Goal: Task Accomplishment & Management: Use online tool/utility

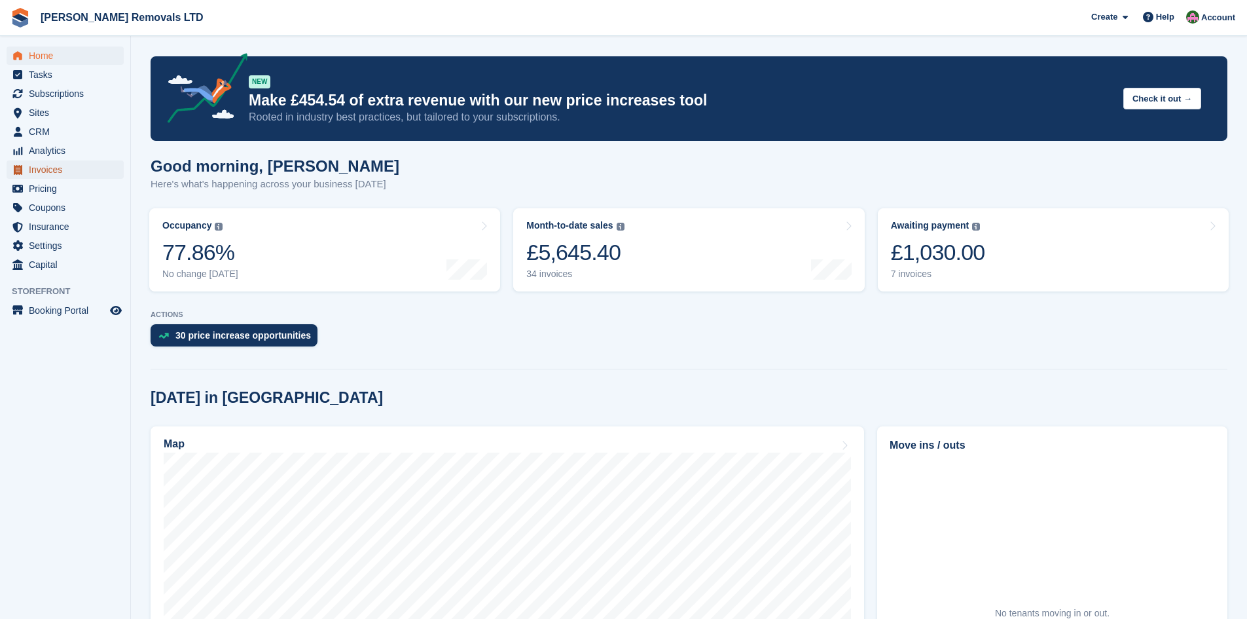
click at [29, 172] on span "Invoices" at bounding box center [68, 169] width 79 height 18
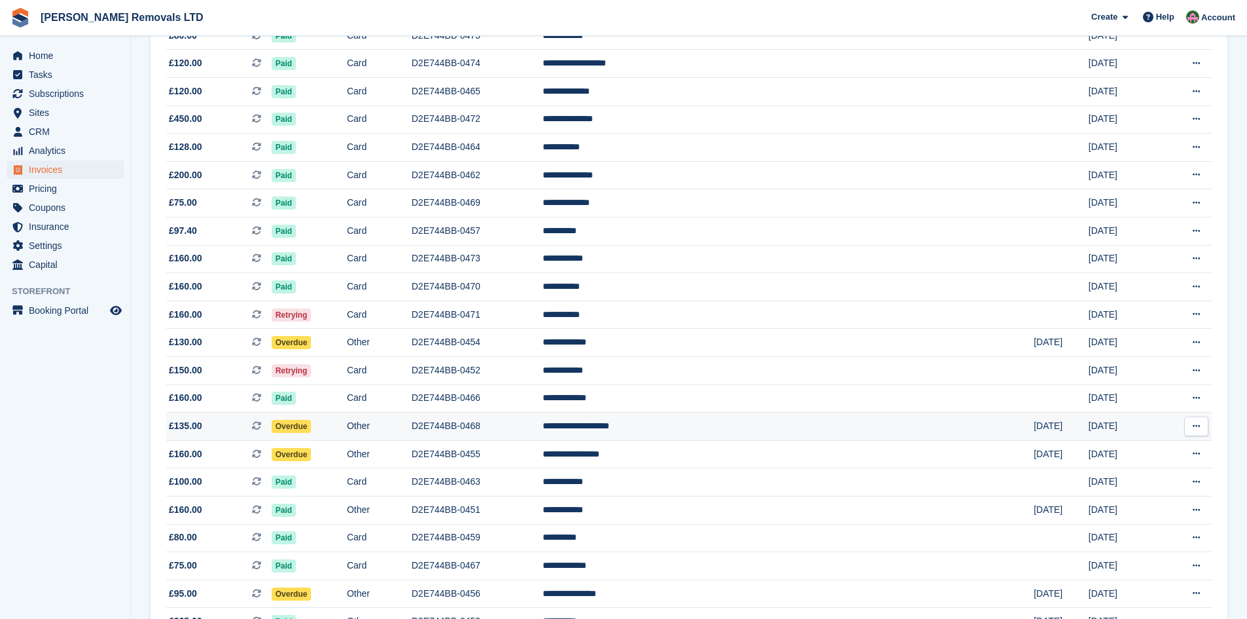
scroll to position [655, 0]
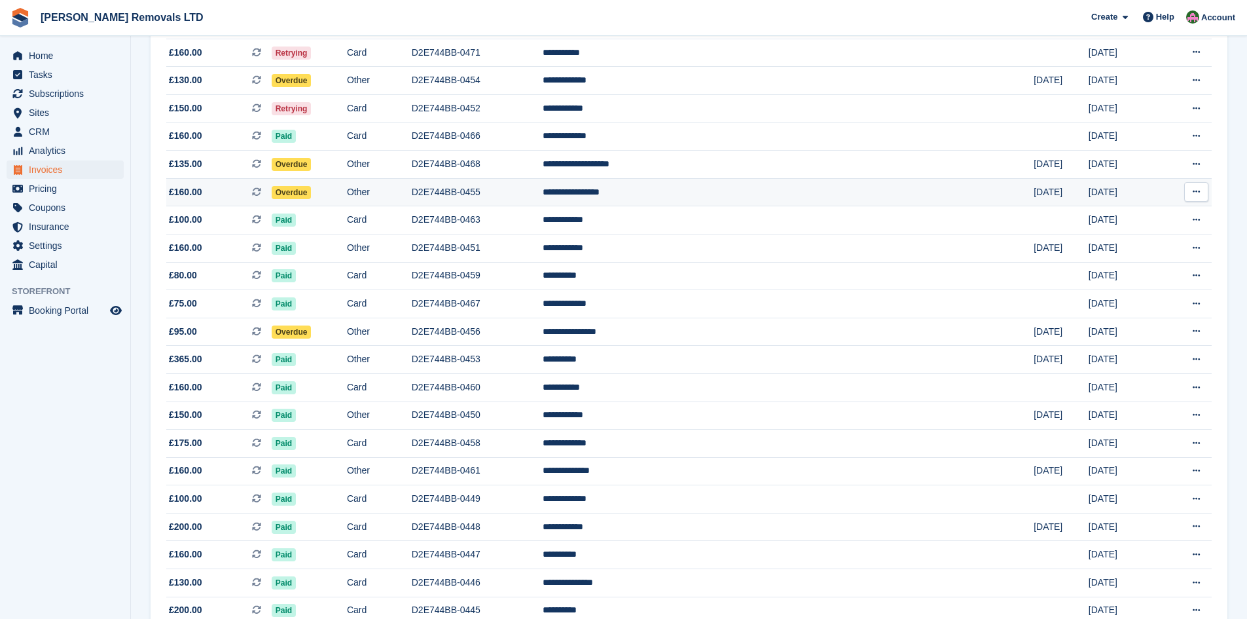
click at [543, 196] on td "D2E744BB-0455" at bounding box center [477, 192] width 131 height 28
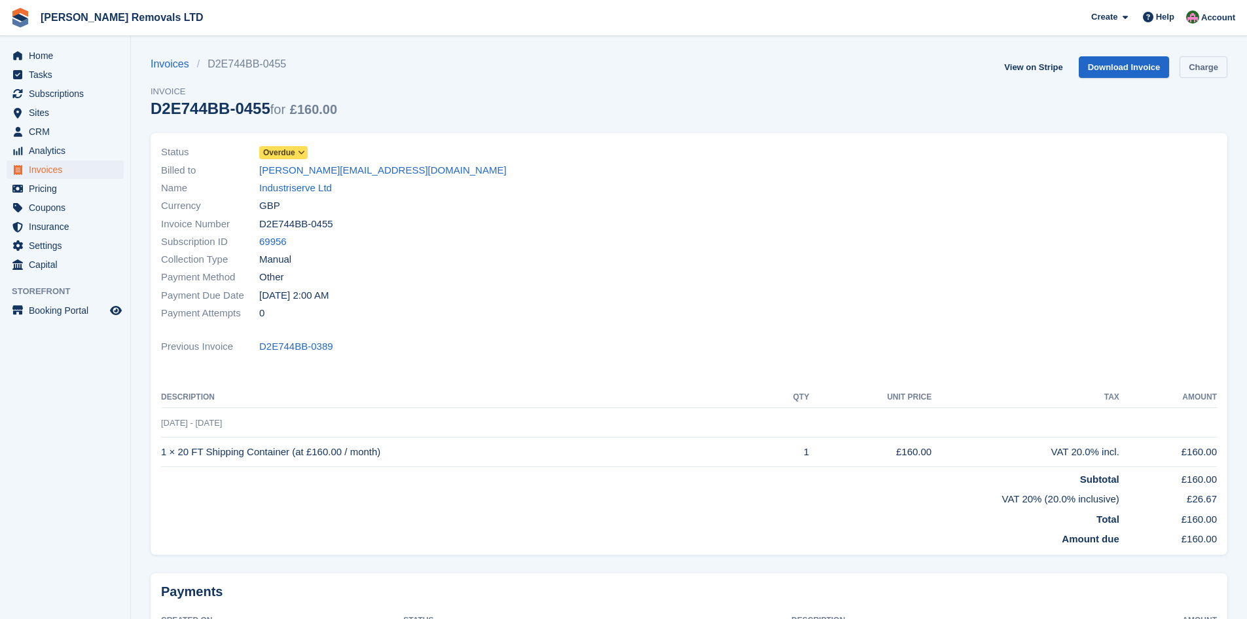
click at [1208, 70] on link "Charge" at bounding box center [1204, 67] width 48 height 22
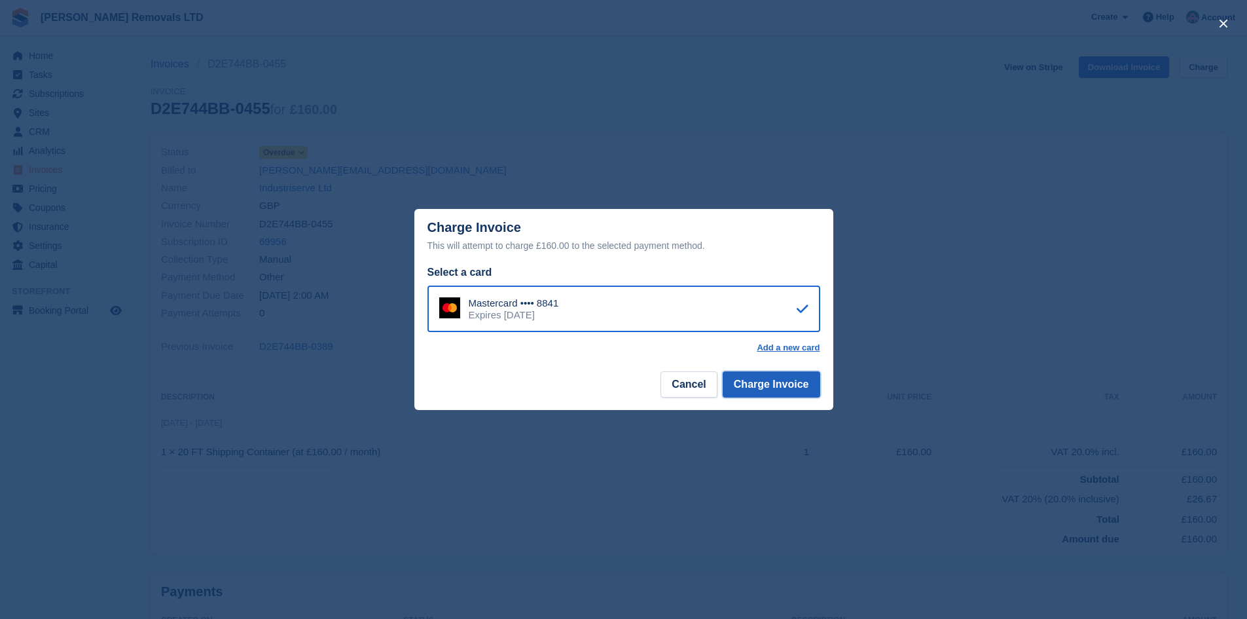
click at [800, 390] on button "Charge Invoice" at bounding box center [772, 384] width 98 height 26
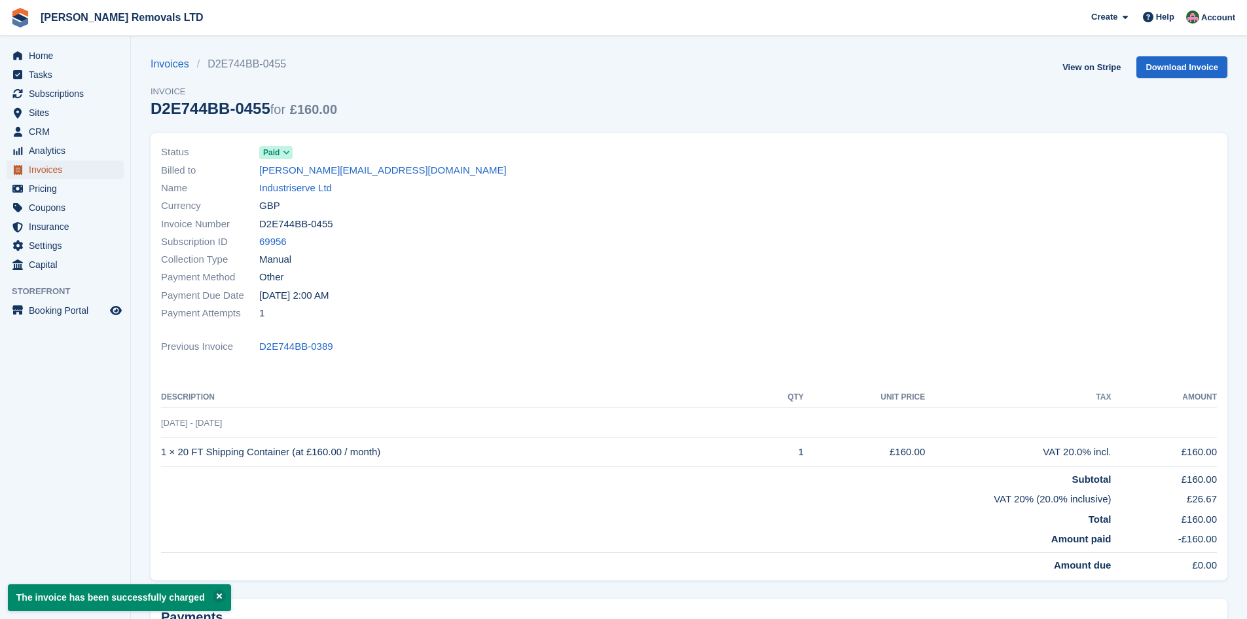
click at [47, 162] on span "Invoices" at bounding box center [68, 169] width 79 height 18
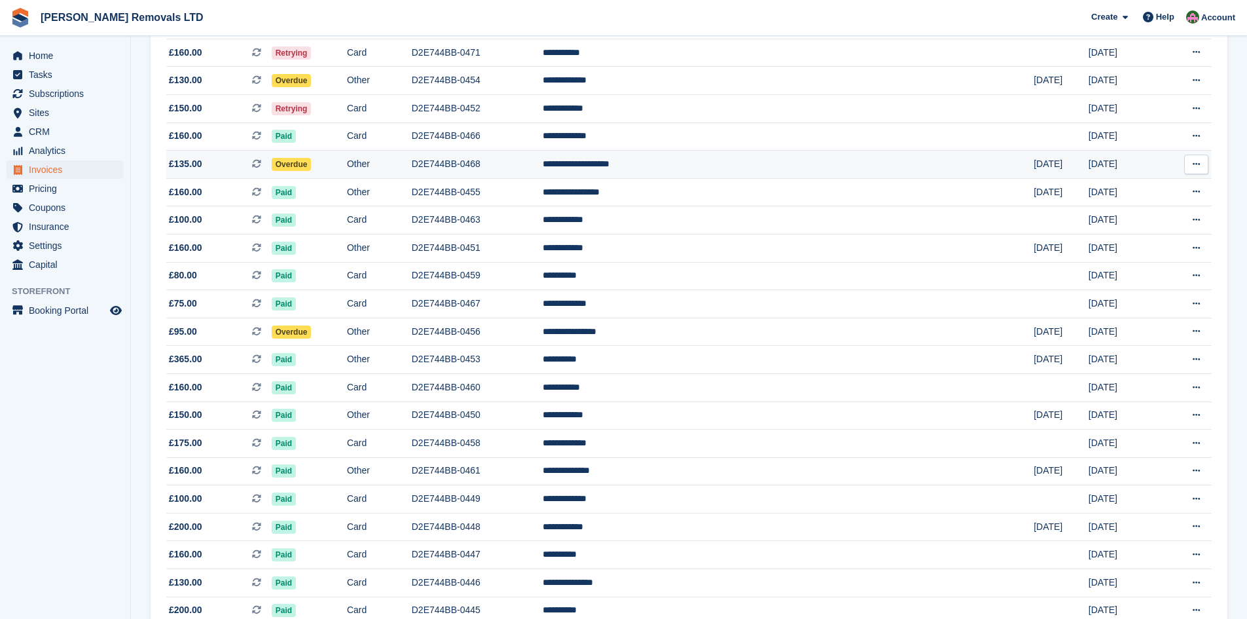
scroll to position [589, 0]
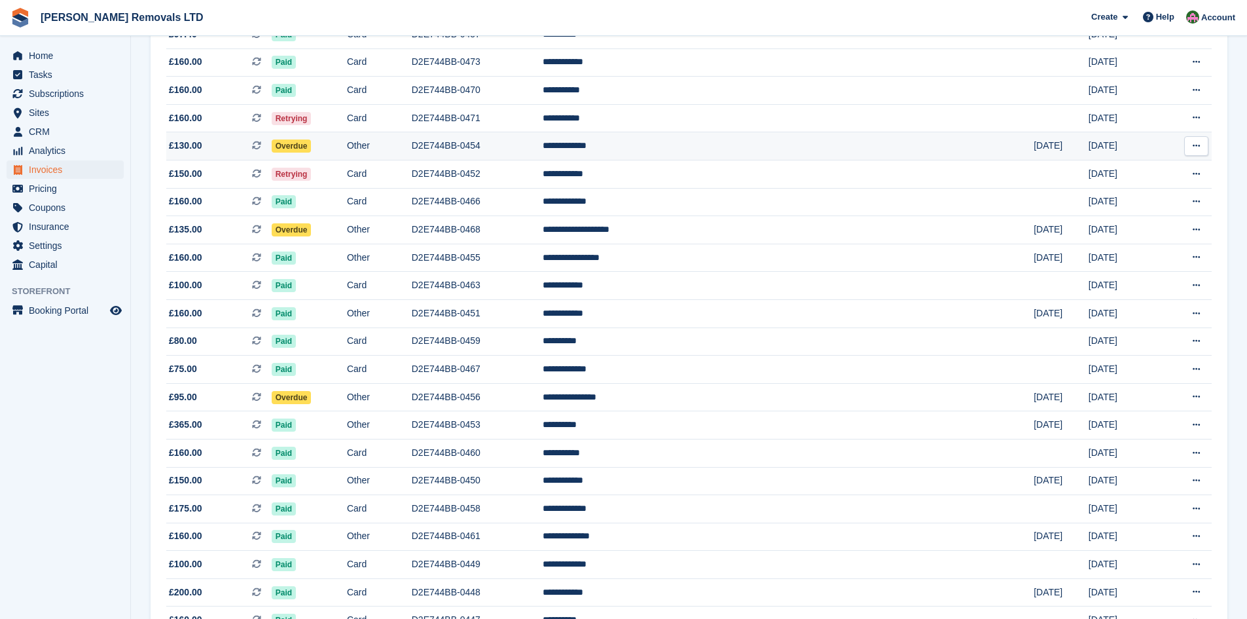
click at [543, 157] on td "D2E744BB-0454" at bounding box center [477, 146] width 131 height 28
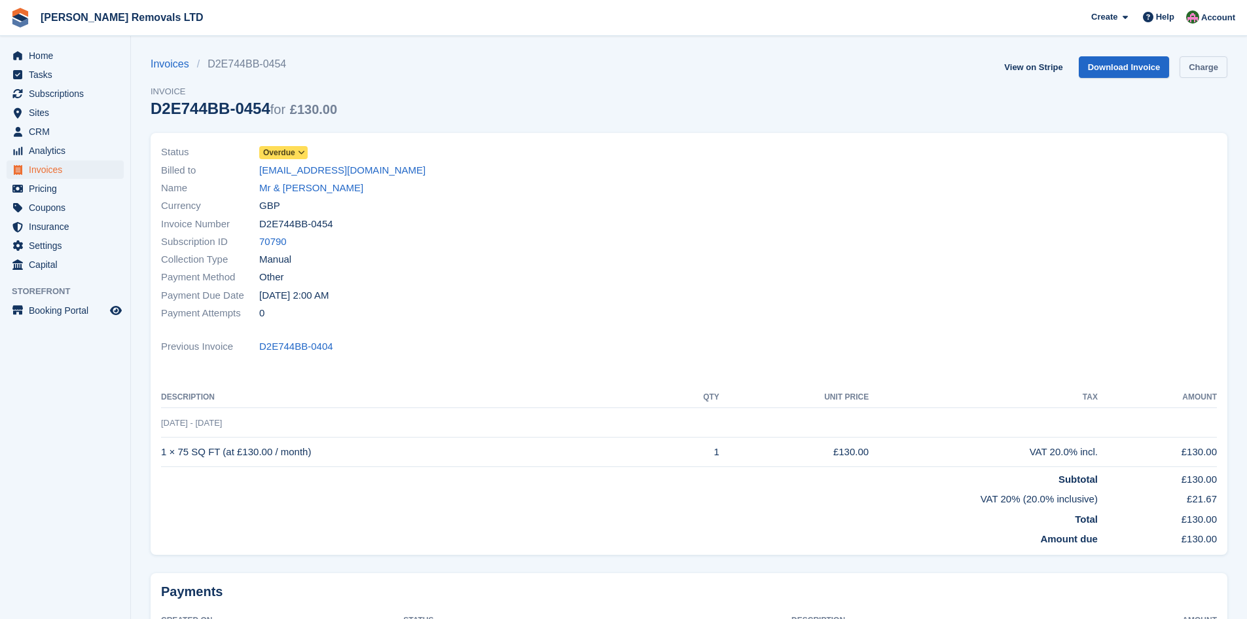
click at [1219, 62] on link "Charge" at bounding box center [1204, 67] width 48 height 22
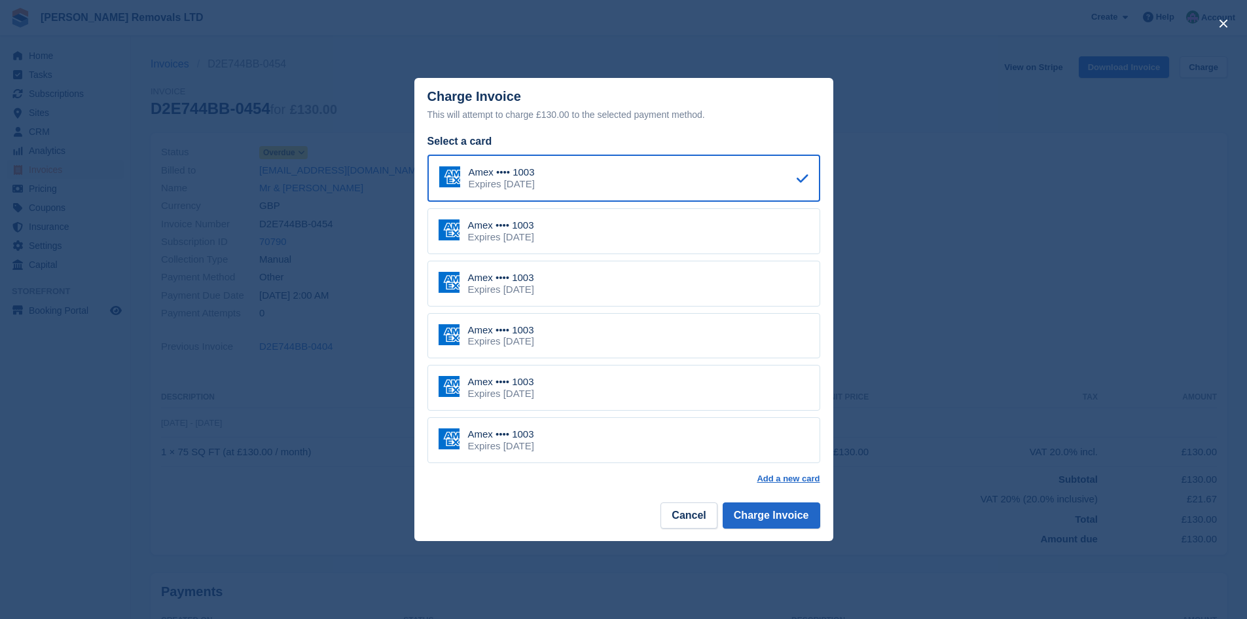
click at [614, 428] on div "Amex •••• 1003 Expires January 2028" at bounding box center [624, 440] width 393 height 46
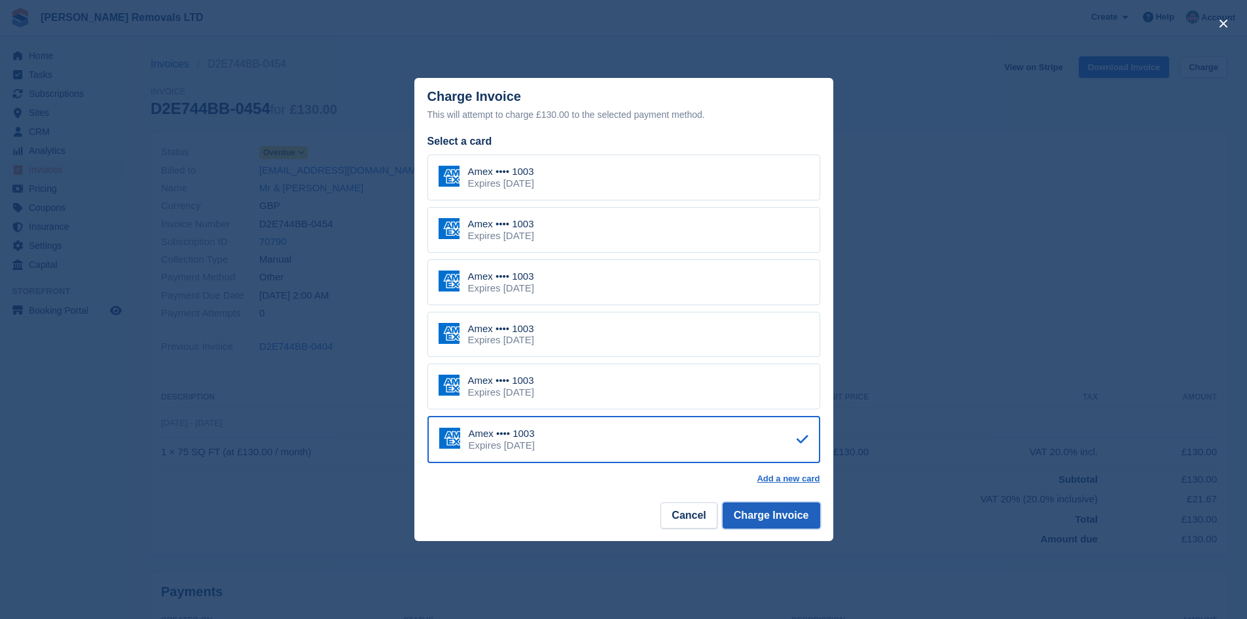
click at [762, 521] on button "Charge Invoice" at bounding box center [772, 515] width 98 height 26
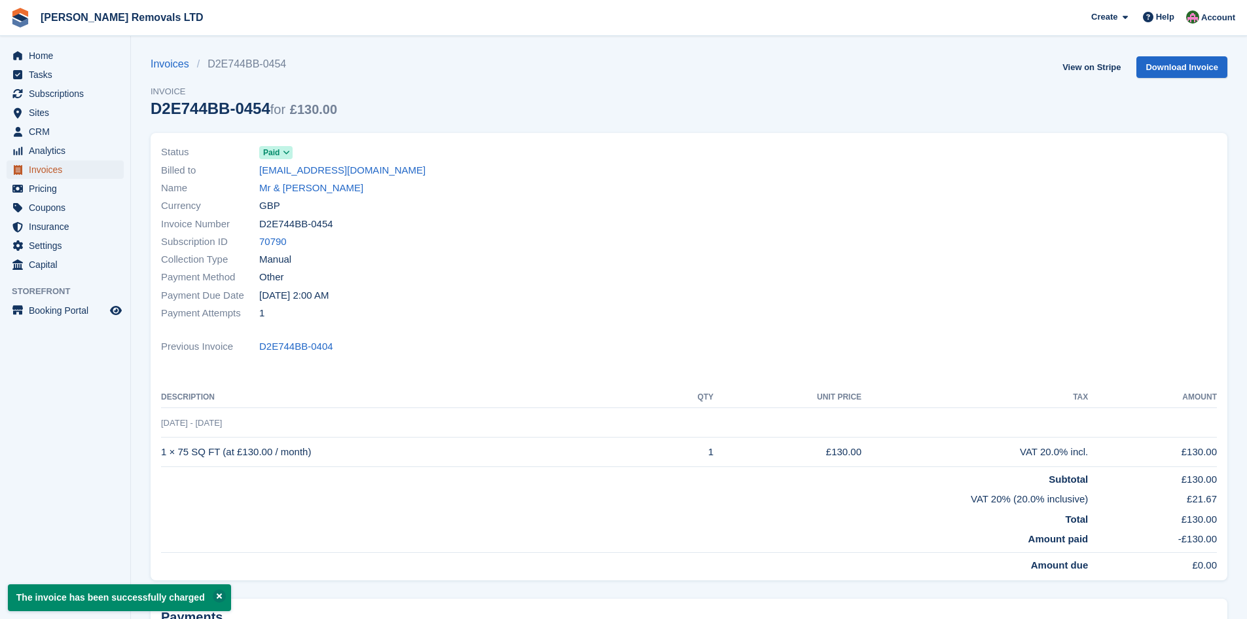
click at [41, 170] on span "Invoices" at bounding box center [68, 169] width 79 height 18
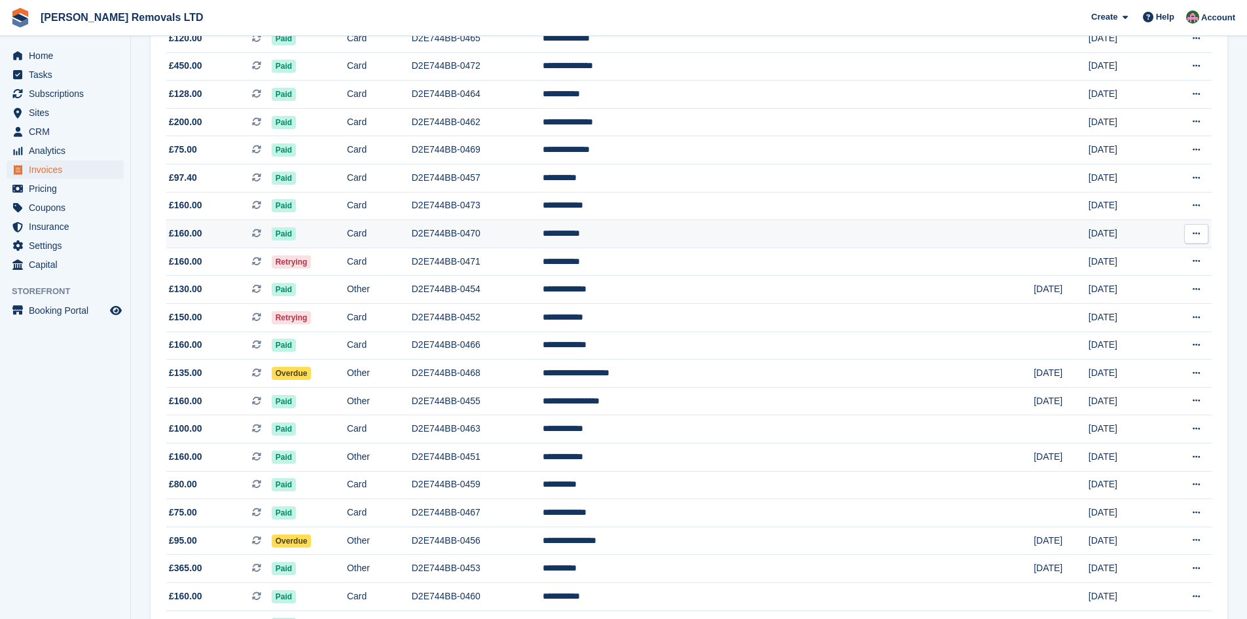
scroll to position [458, 0]
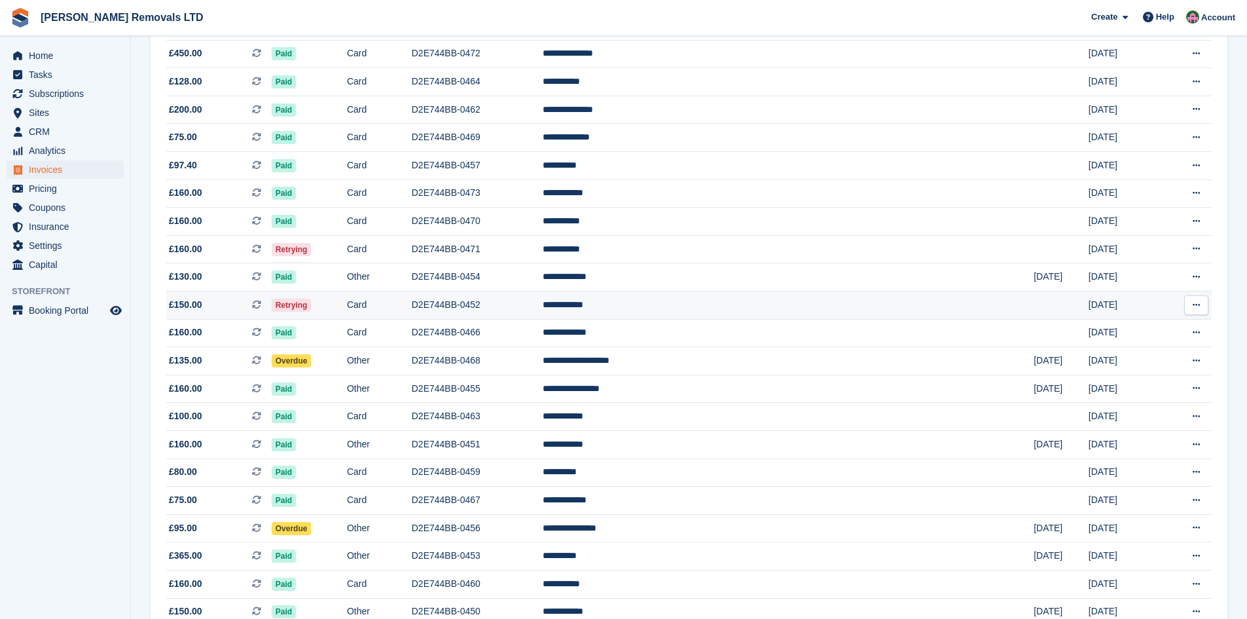
click at [543, 300] on td "D2E744BB-0452" at bounding box center [477, 305] width 131 height 28
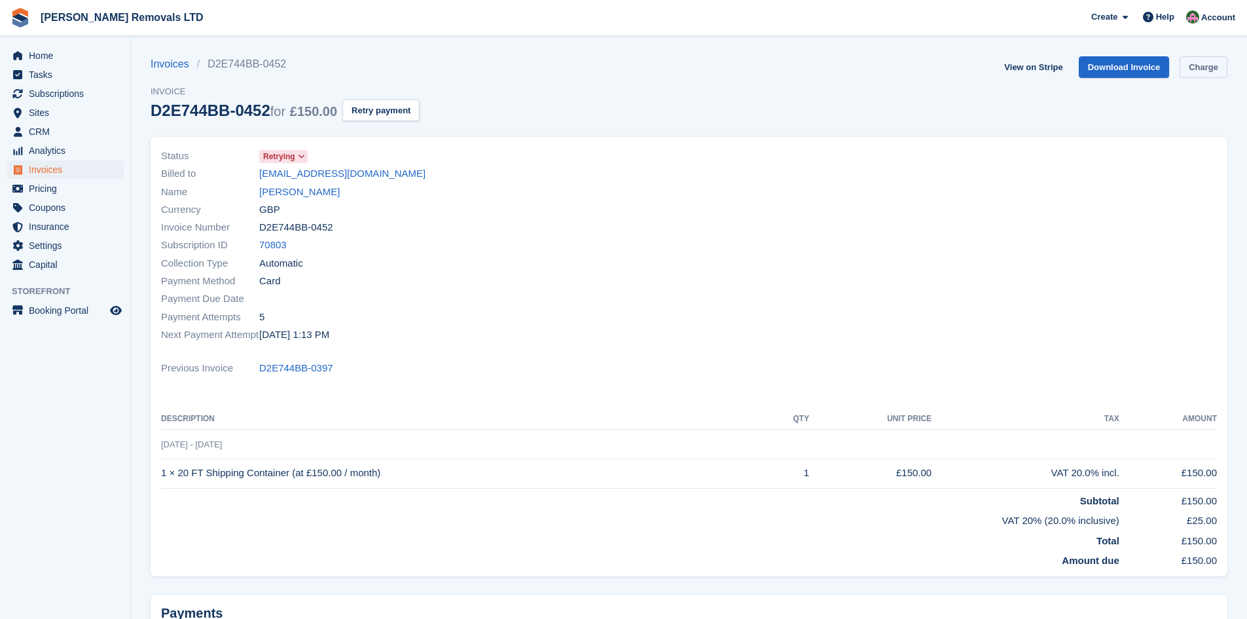
click at [1198, 64] on link "Charge" at bounding box center [1204, 67] width 48 height 22
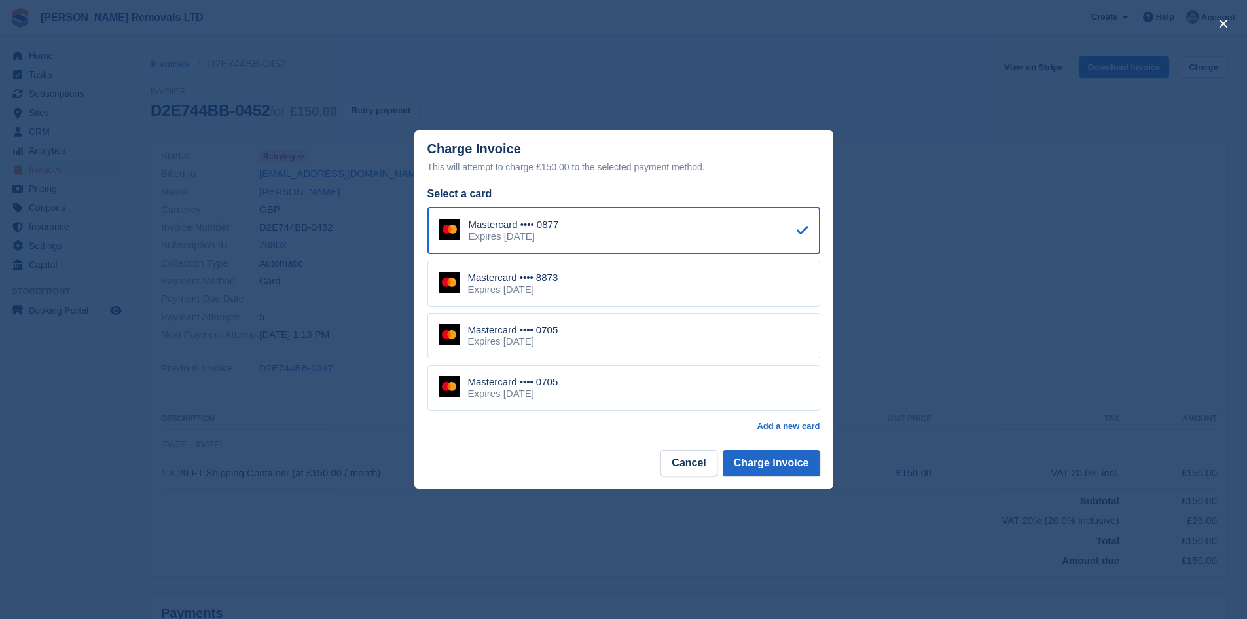
click at [529, 392] on div "Expires April 2030" at bounding box center [513, 394] width 90 height 12
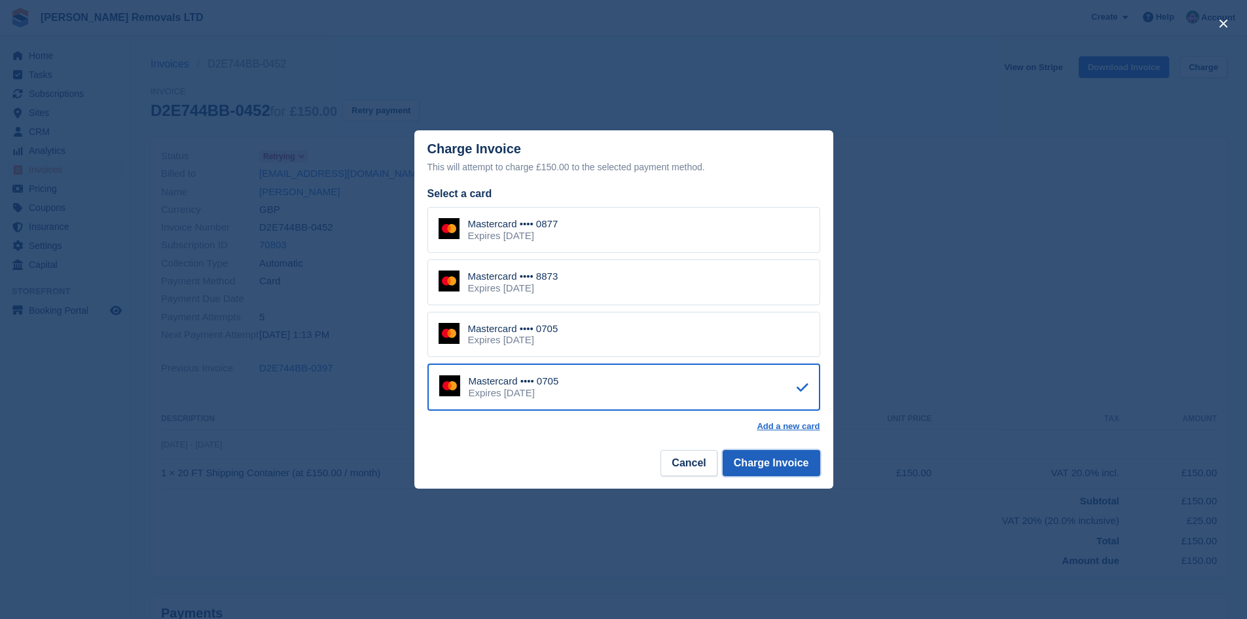
click at [783, 455] on button "Charge Invoice" at bounding box center [772, 463] width 98 height 26
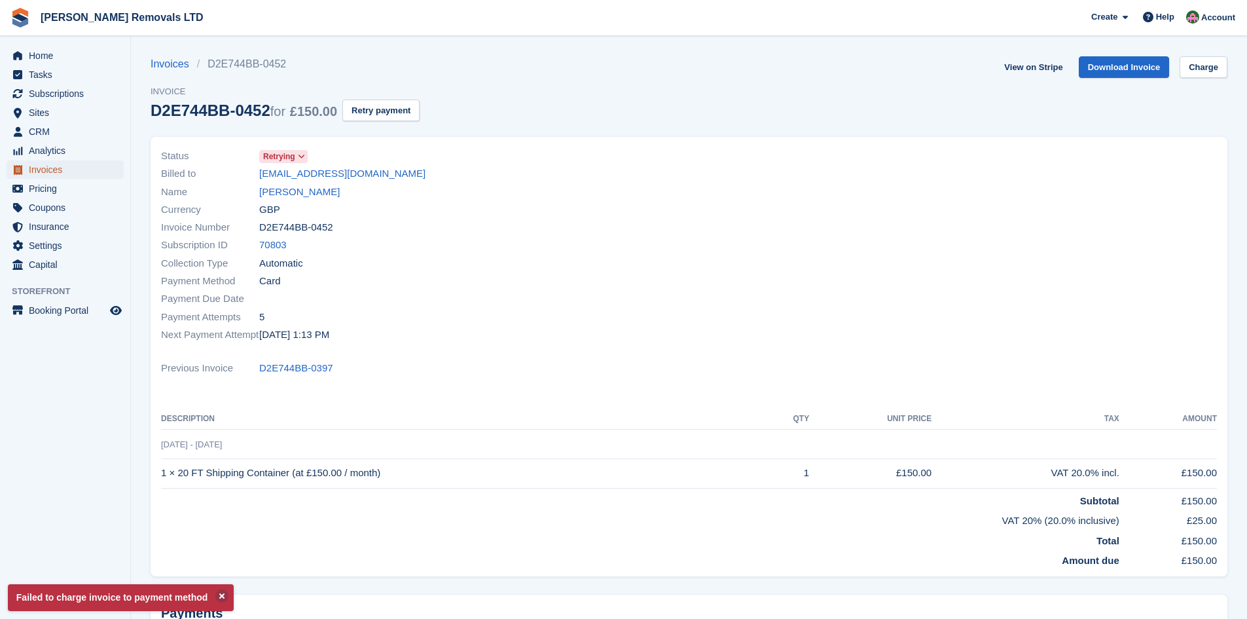
click at [45, 173] on span "Invoices" at bounding box center [68, 169] width 79 height 18
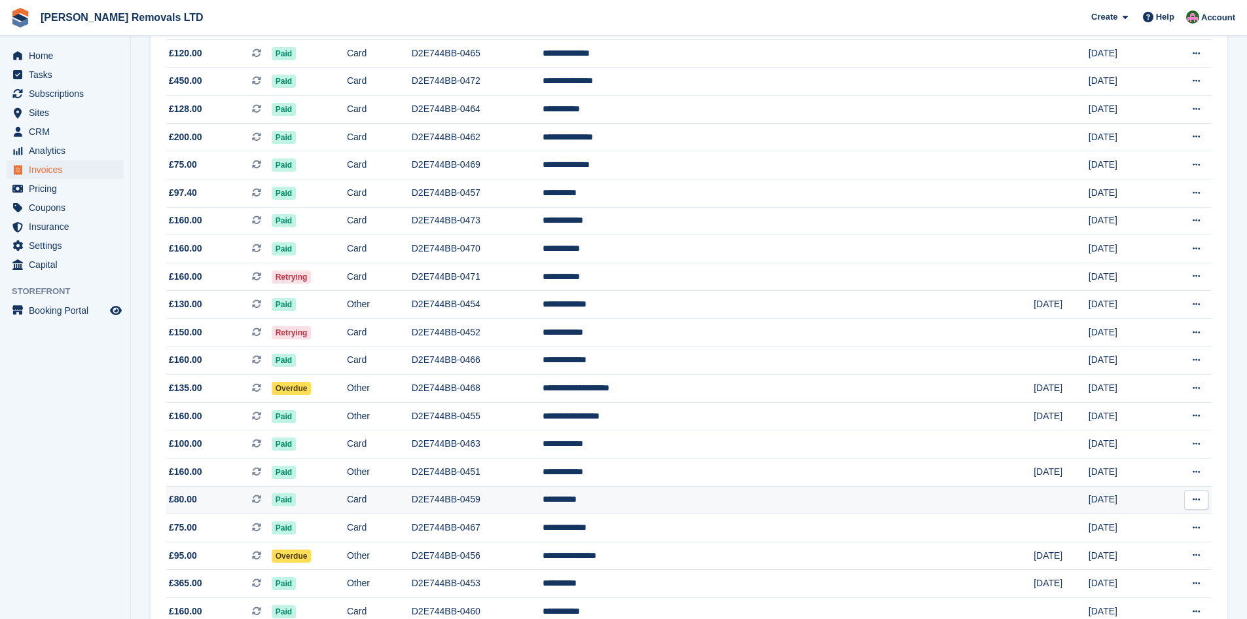
scroll to position [524, 0]
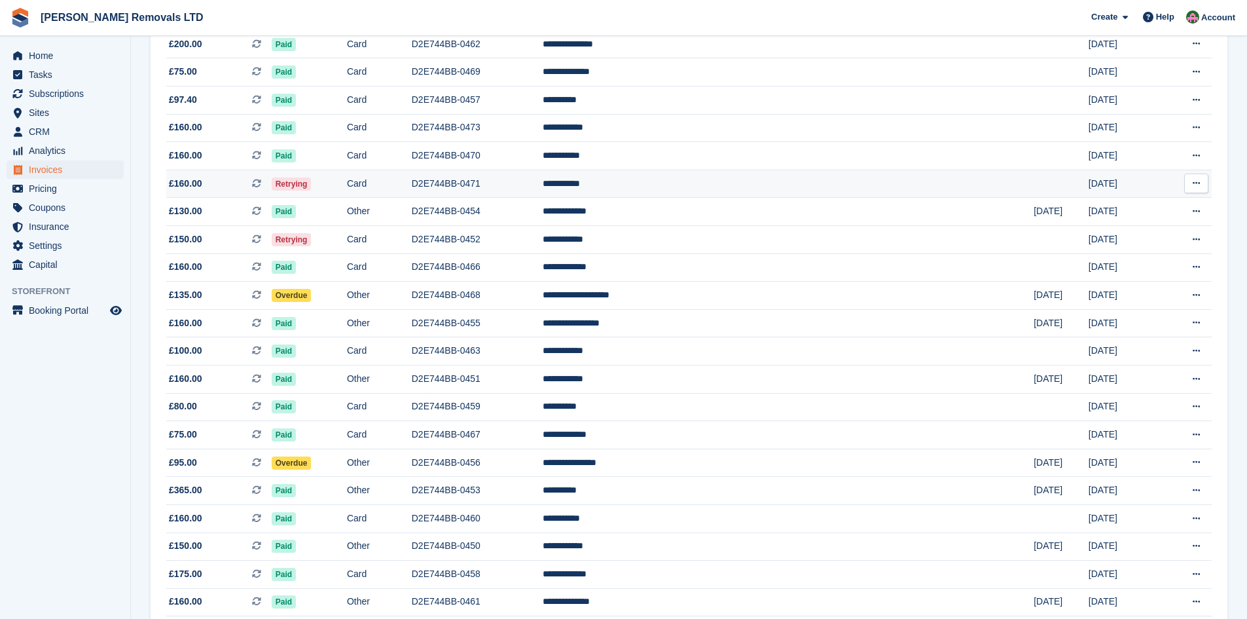
click at [543, 177] on td "D2E744BB-0471" at bounding box center [477, 184] width 131 height 28
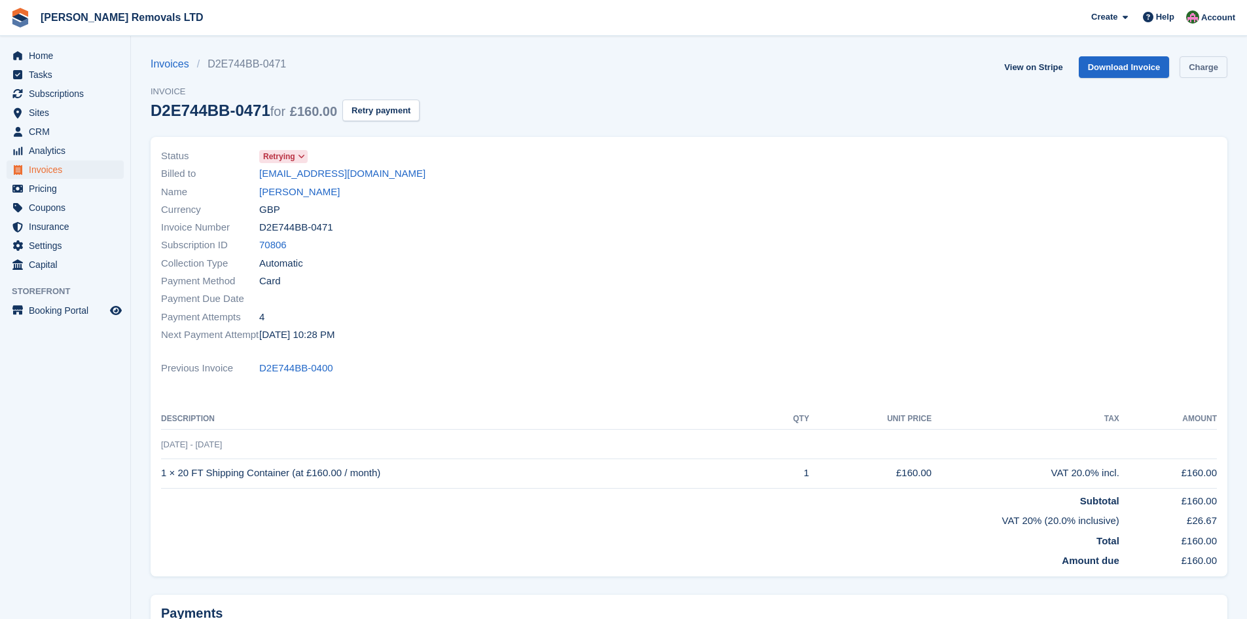
click at [1217, 65] on link "Charge" at bounding box center [1204, 67] width 48 height 22
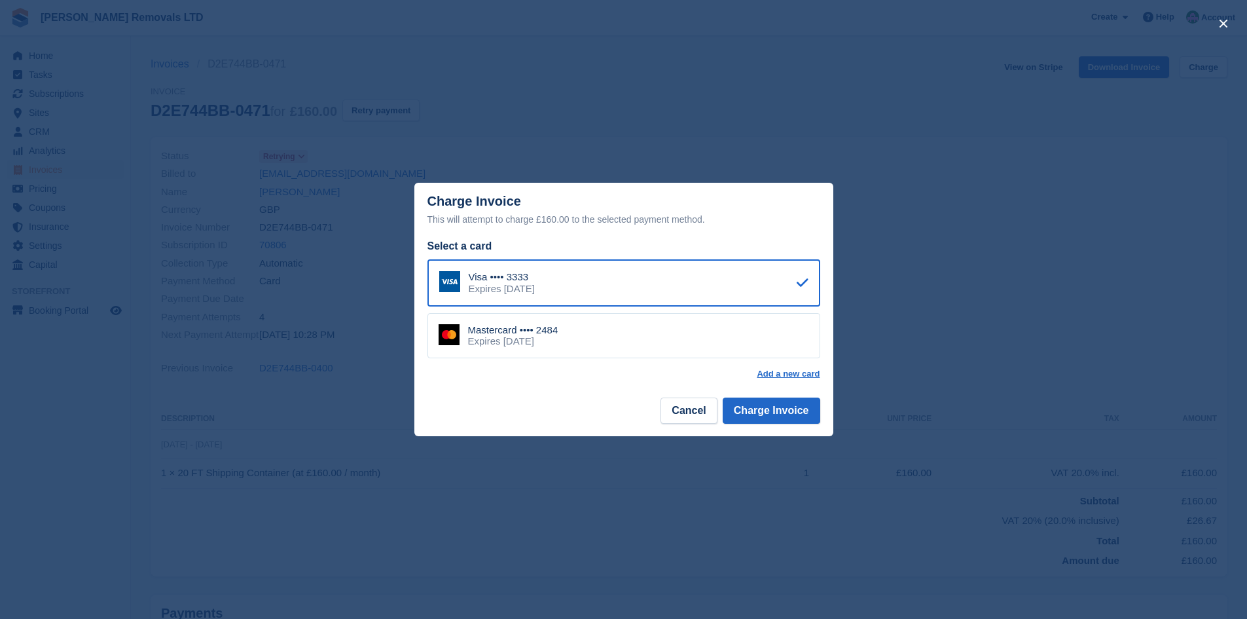
click at [625, 333] on div "Mastercard •••• 2484 Expires June 2030" at bounding box center [624, 336] width 393 height 46
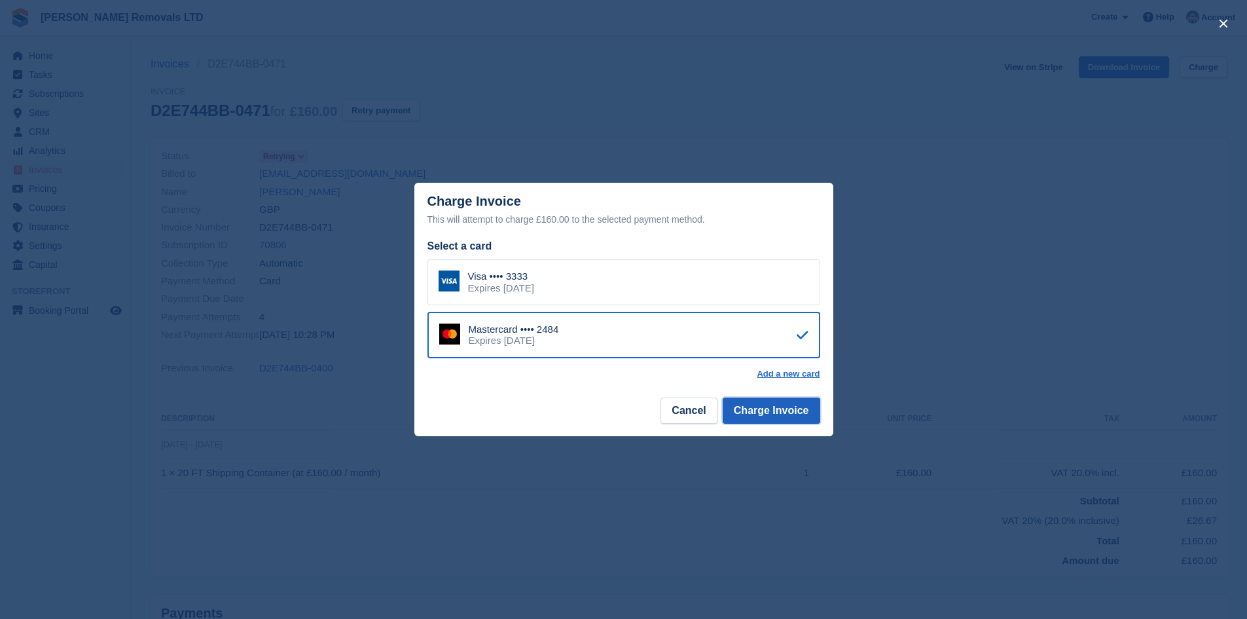
click at [773, 407] on button "Charge Invoice" at bounding box center [772, 410] width 98 height 26
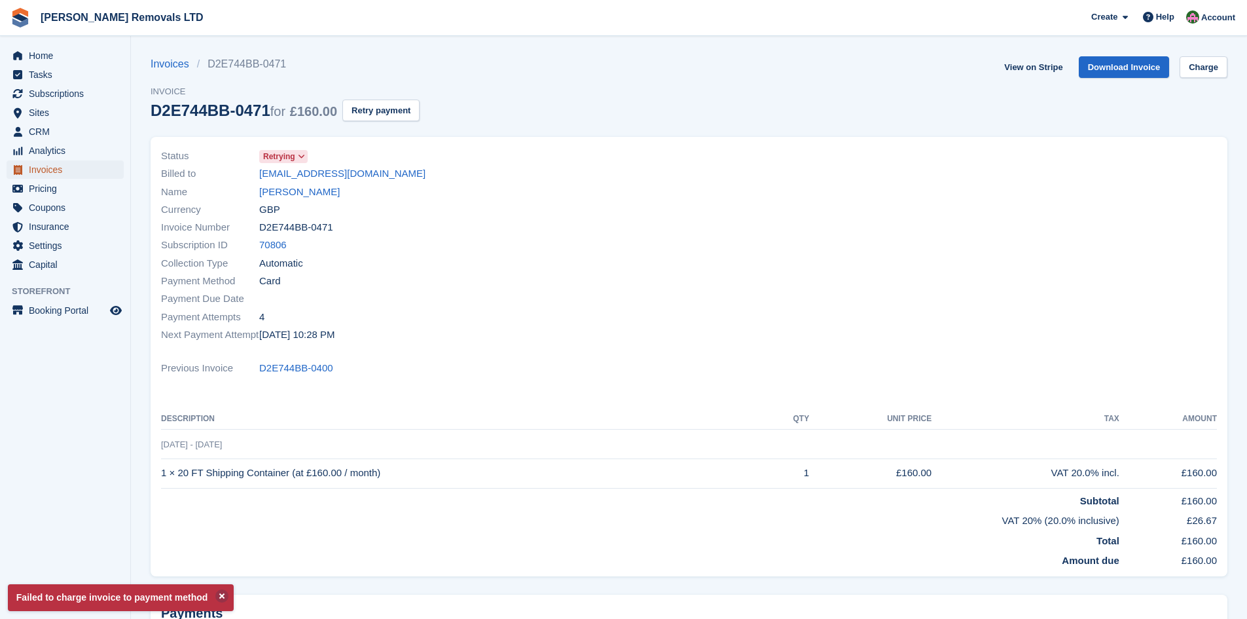
click at [33, 173] on span "Invoices" at bounding box center [68, 169] width 79 height 18
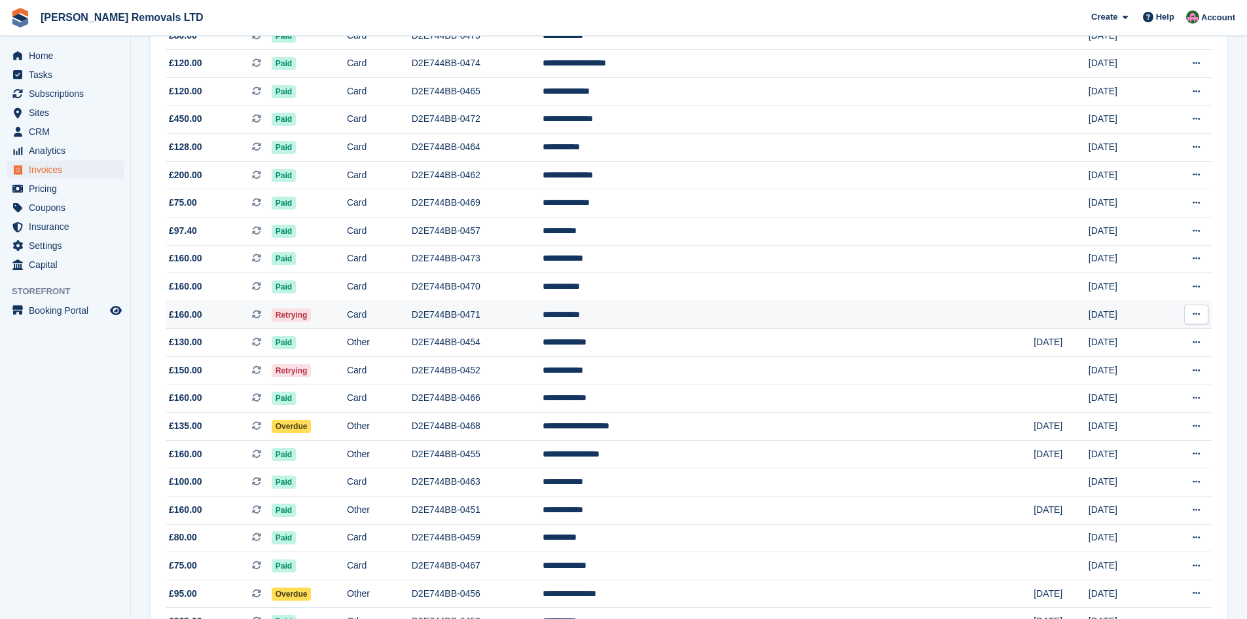
scroll to position [196, 0]
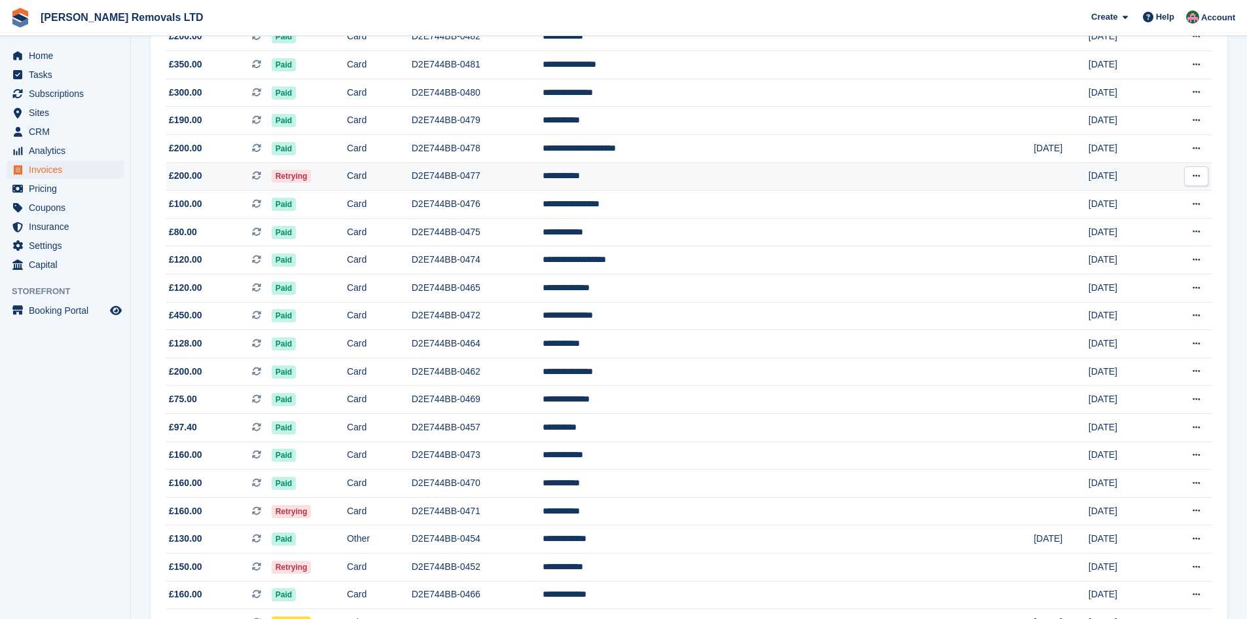
click at [543, 172] on td "D2E744BB-0477" at bounding box center [477, 176] width 131 height 28
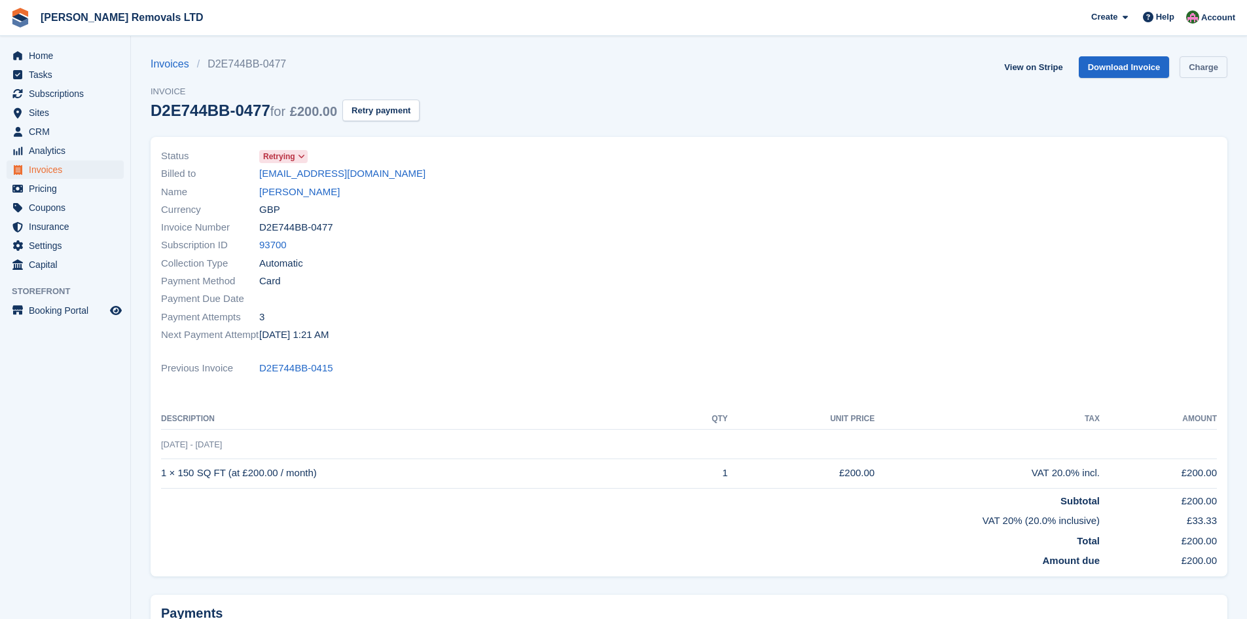
click at [1198, 67] on link "Charge" at bounding box center [1204, 67] width 48 height 22
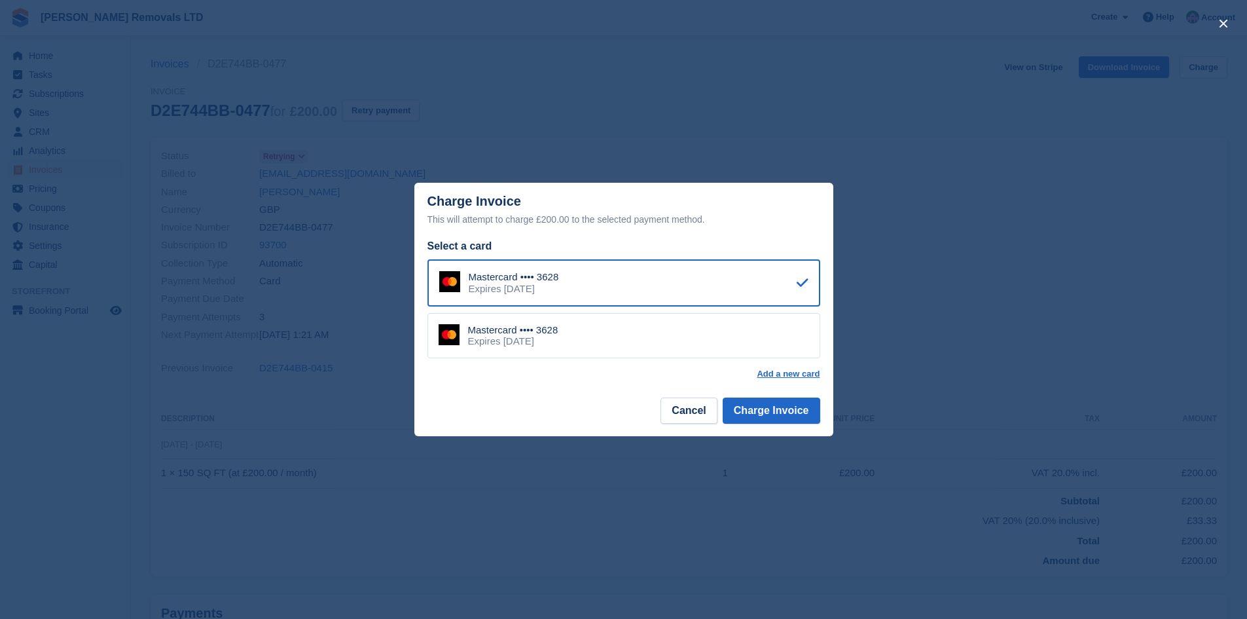
click at [636, 317] on div "Mastercard •••• 3628 Expires [DATE]" at bounding box center [624, 336] width 393 height 46
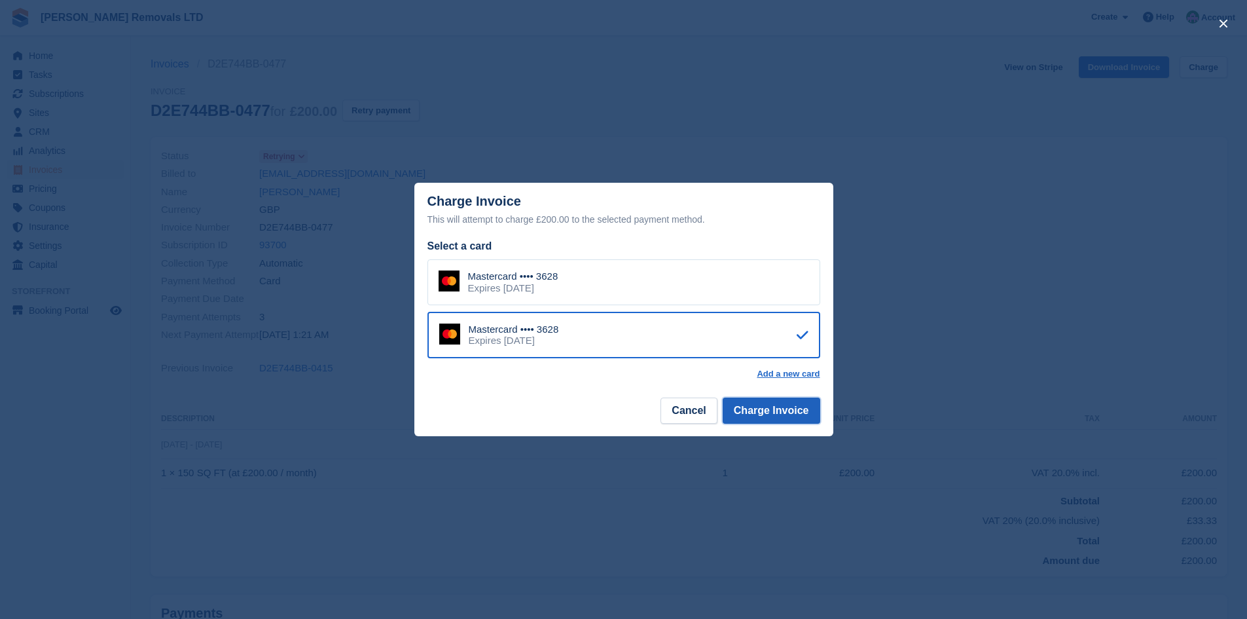
click at [791, 415] on button "Charge Invoice" at bounding box center [772, 410] width 98 height 26
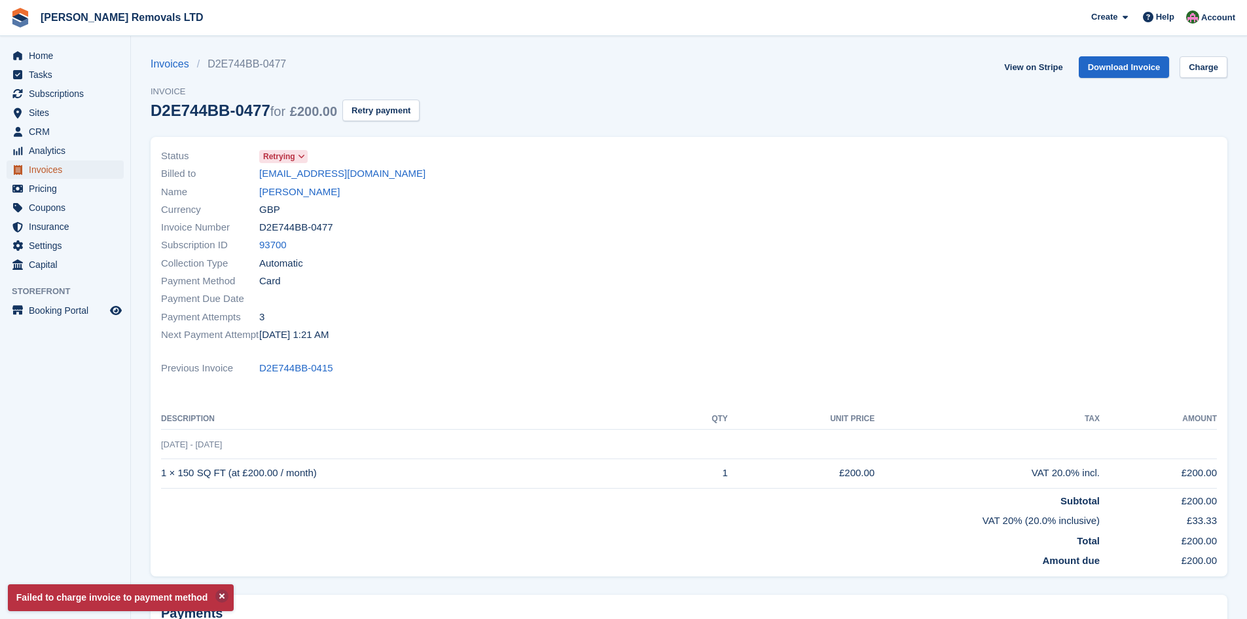
click at [50, 170] on span "Invoices" at bounding box center [68, 169] width 79 height 18
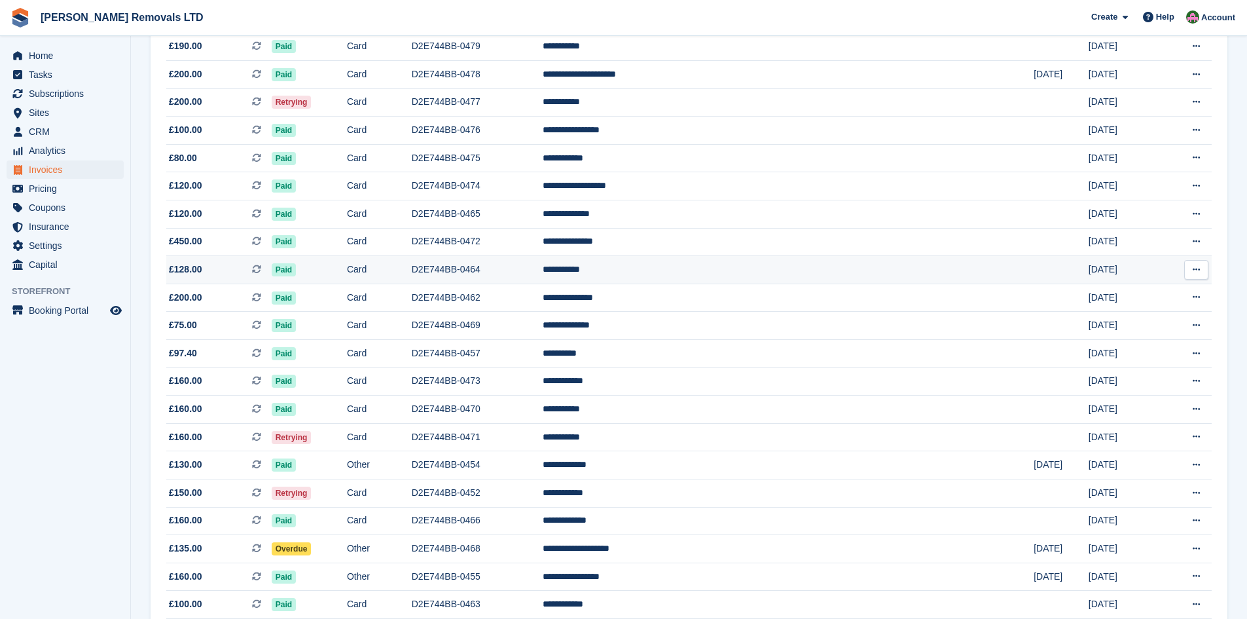
scroll to position [131, 0]
